Goal: Transaction & Acquisition: Purchase product/service

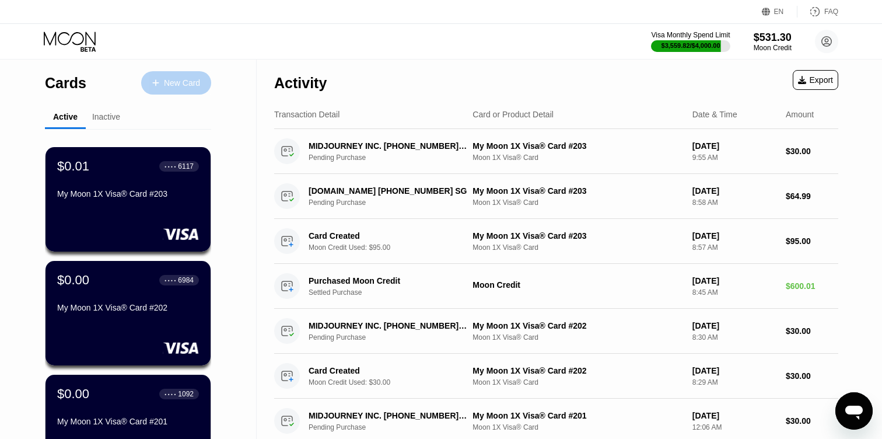
click at [167, 89] on div "New Card" at bounding box center [176, 82] width 70 height 23
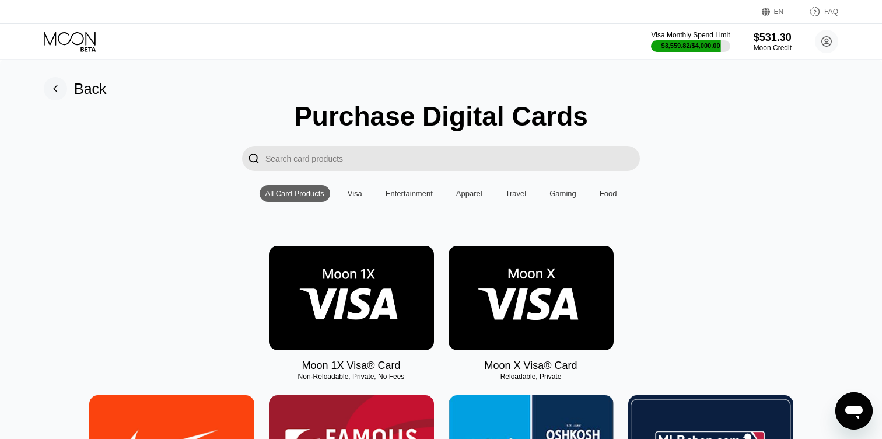
click at [379, 294] on img at bounding box center [351, 298] width 165 height 104
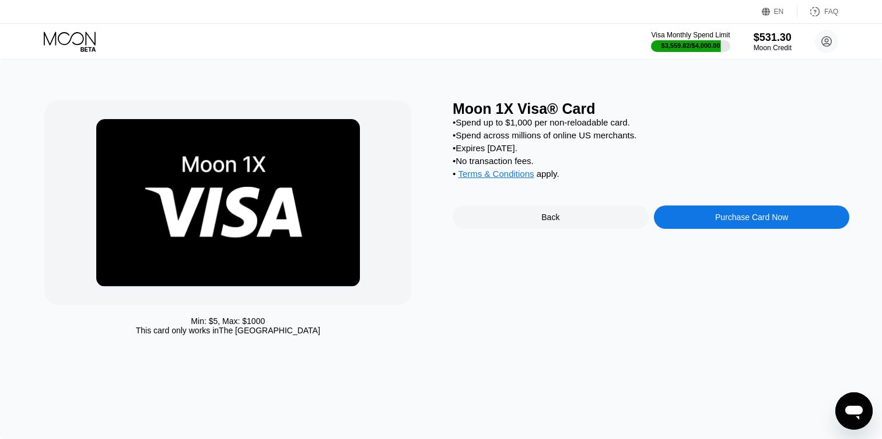
click at [719, 219] on div "Purchase Card Now" at bounding box center [751, 216] width 73 height 9
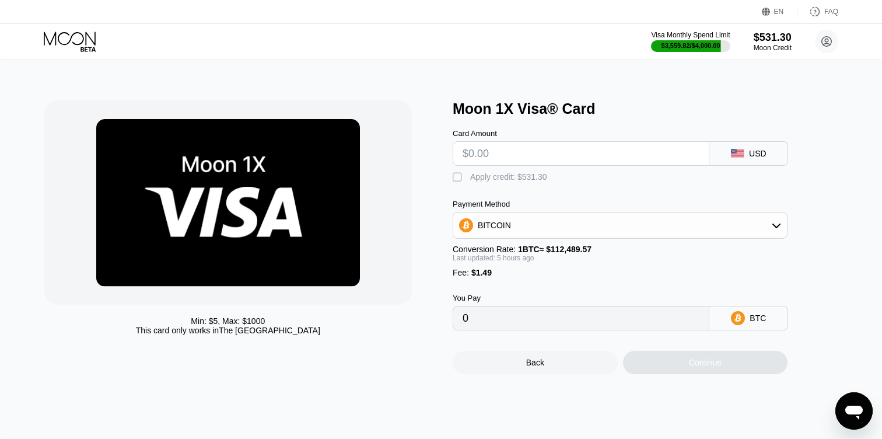
click at [484, 155] on input "text" at bounding box center [581, 153] width 237 height 23
type input "$9"
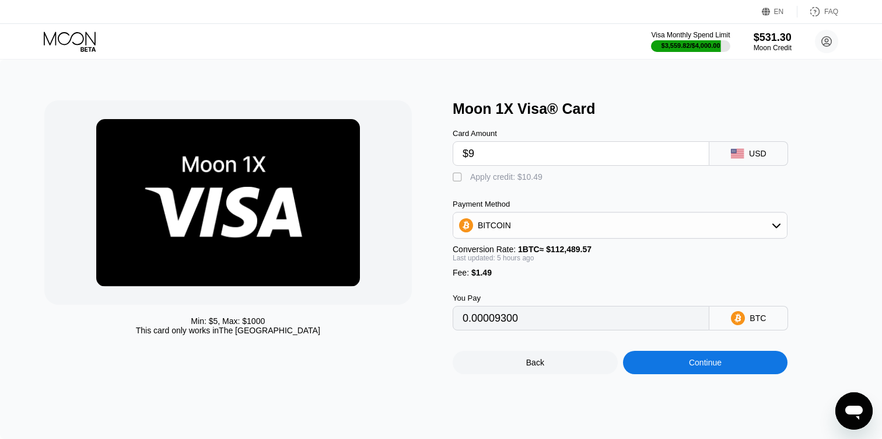
type input "0.00009300"
type input "$95"
type input "0.00085539"
type input "$95"
click at [457, 179] on div "" at bounding box center [459, 178] width 12 height 12
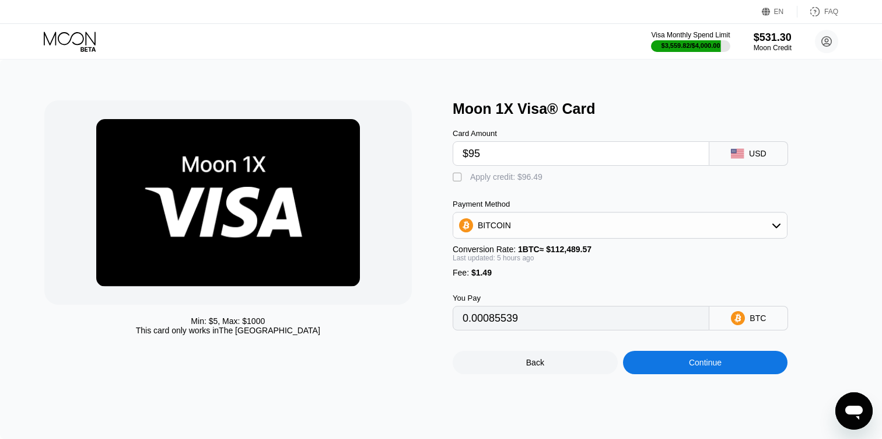
type input "0"
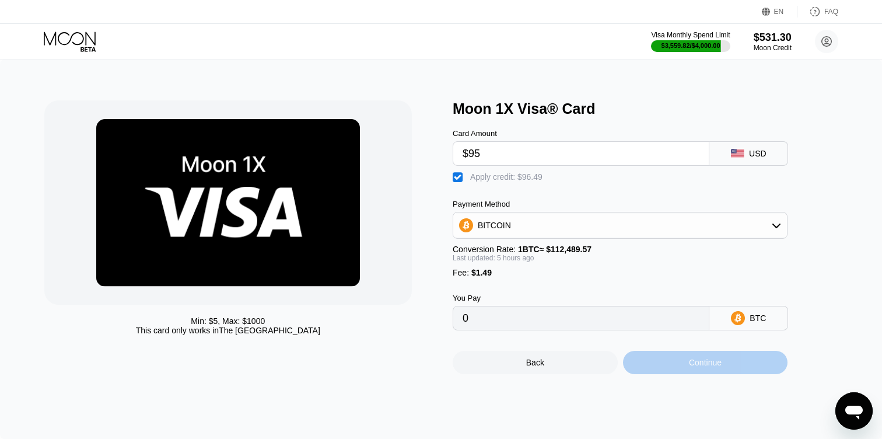
click at [640, 361] on div "Continue" at bounding box center [705, 362] width 165 height 23
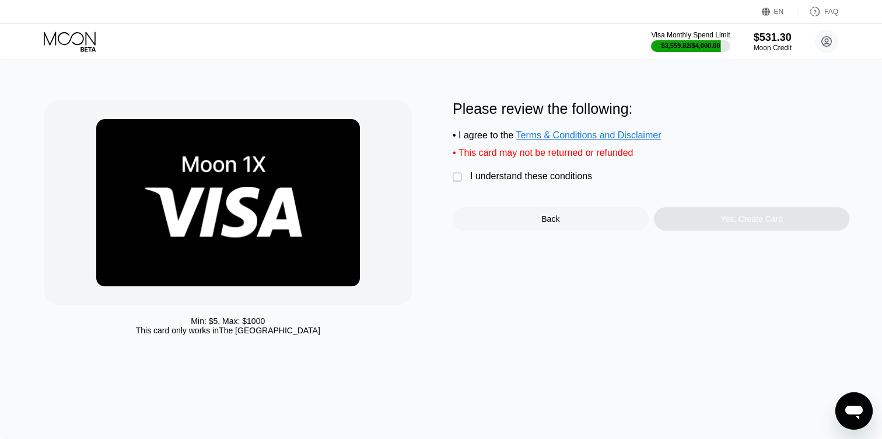
click at [496, 179] on div "I understand these conditions" at bounding box center [531, 176] width 122 height 11
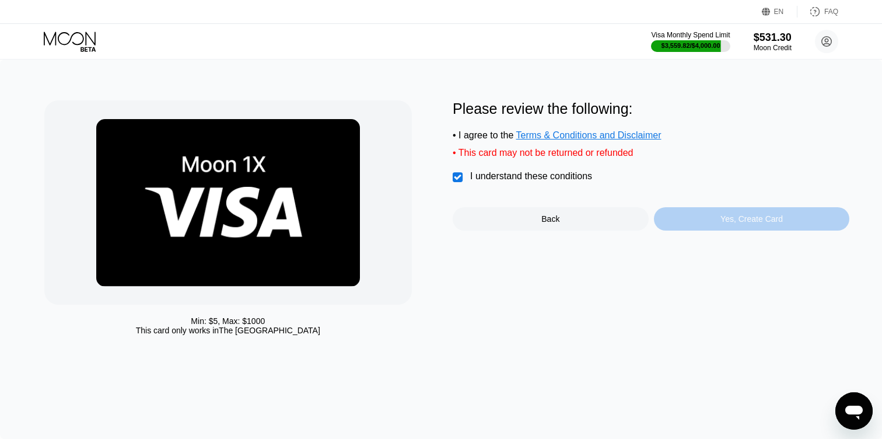
click at [702, 225] on div "Yes, Create Card" at bounding box center [752, 218] width 196 height 23
